Goal: Navigation & Orientation: Find specific page/section

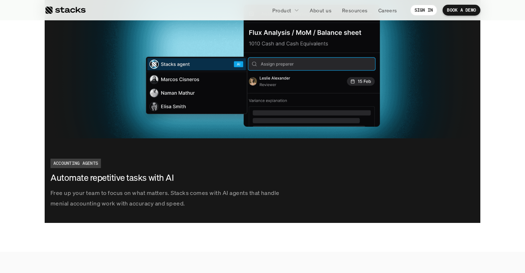
scroll to position [1162, 0]
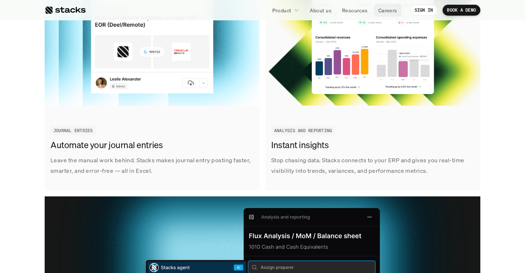
click at [390, 9] on p "Careers" at bounding box center [387, 11] width 19 height 8
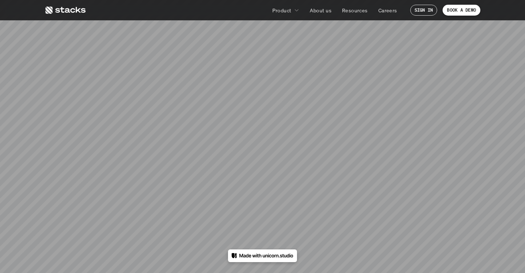
click at [265, 258] on img at bounding box center [263, 255] width 62 height 5
click at [296, 122] on div "404" at bounding box center [262, 137] width 311 height 126
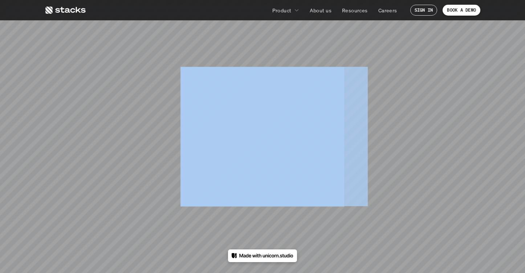
click at [296, 122] on div "404" at bounding box center [262, 137] width 311 height 126
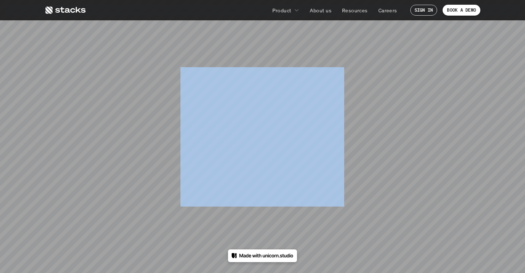
click at [387, 112] on div "404" at bounding box center [262, 137] width 311 height 126
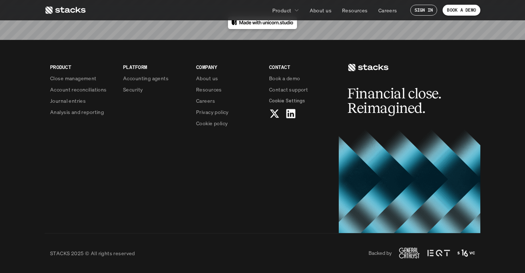
scroll to position [233, 0]
